Goal: Browse casually

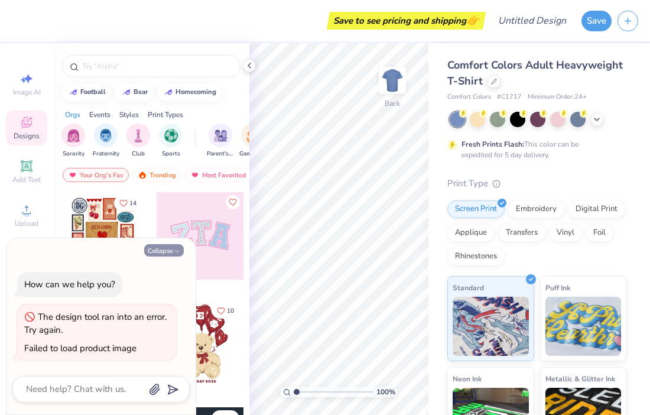
click at [168, 247] on button "Collapse" at bounding box center [164, 250] width 40 height 12
type textarea "x"
